Goal: Task Accomplishment & Management: Complete application form

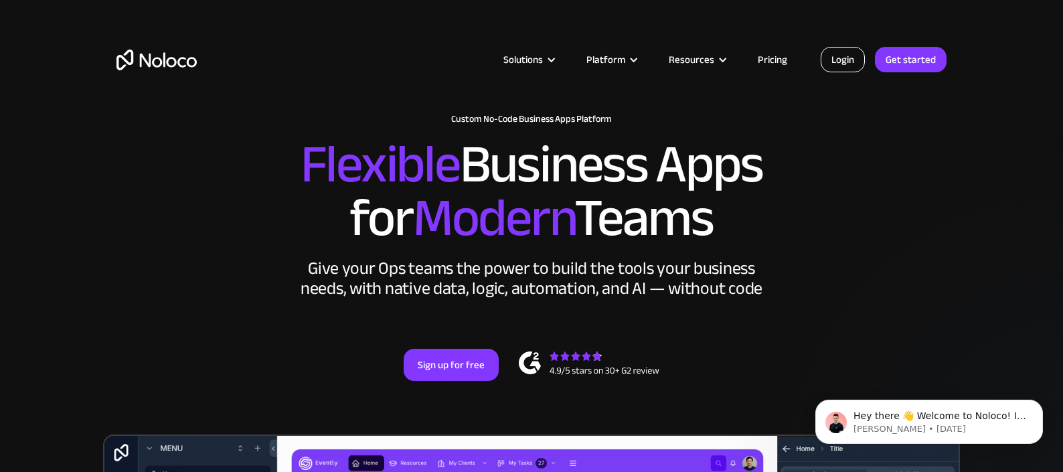
click at [841, 64] on link "Login" at bounding box center [842, 59] width 44 height 25
click at [898, 50] on link "Get started" at bounding box center [911, 59] width 72 height 25
